Goal: Entertainment & Leisure: Consume media (video, audio)

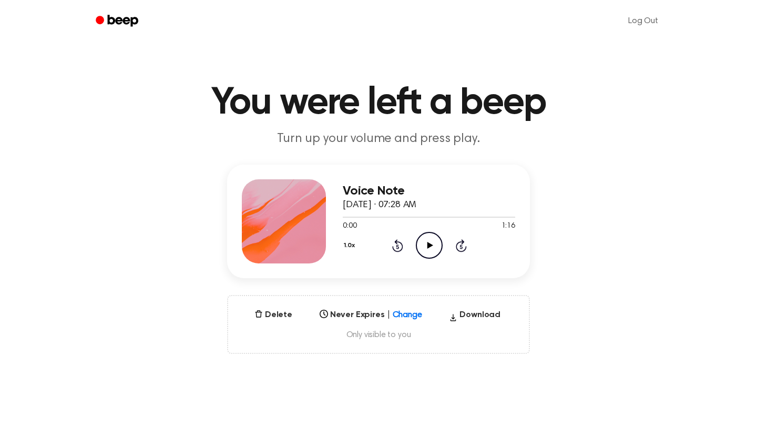
click at [426, 246] on icon "Play Audio" at bounding box center [429, 245] width 27 height 27
click at [426, 246] on icon "Pause Audio" at bounding box center [429, 245] width 27 height 27
click at [427, 248] on icon "Play Audio" at bounding box center [429, 245] width 27 height 27
click at [429, 247] on icon "Pause Audio" at bounding box center [429, 245] width 27 height 27
